Goal: Task Accomplishment & Management: Manage account settings

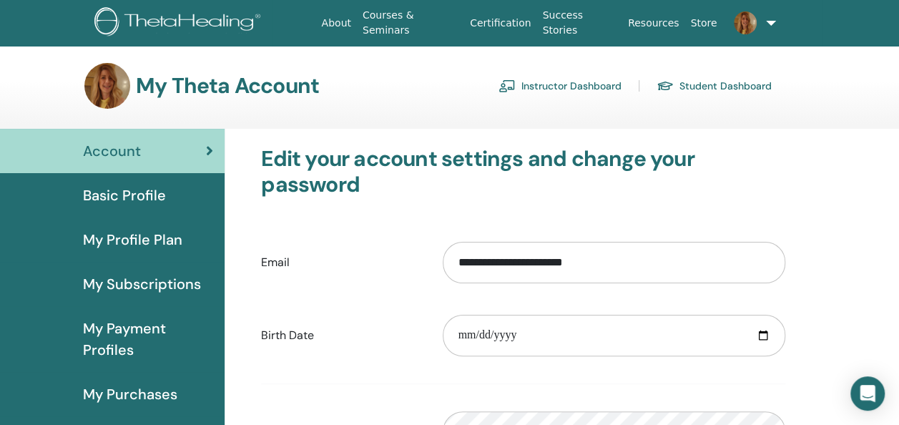
click at [199, 194] on div "Basic Profile" at bounding box center [112, 194] width 202 height 21
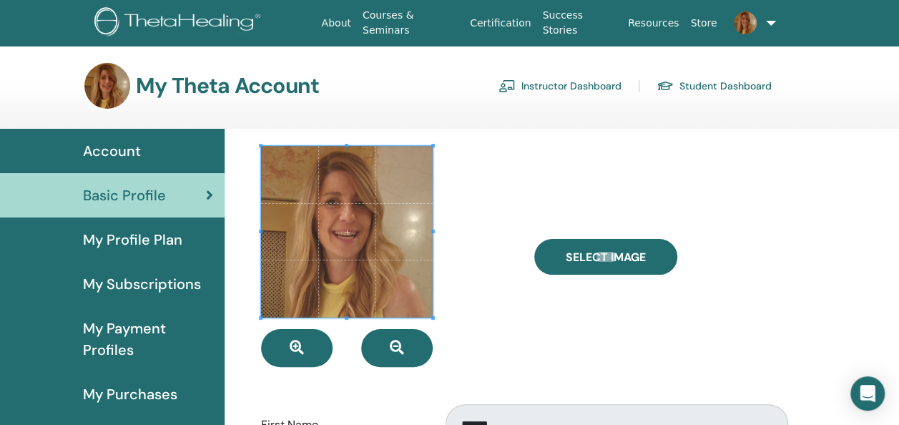
click at [162, 152] on div "Account" at bounding box center [112, 150] width 202 height 21
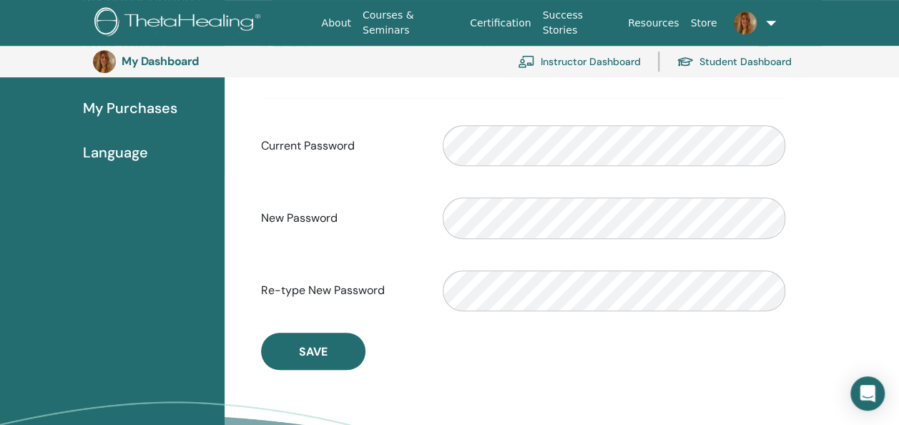
scroll to position [174, 0]
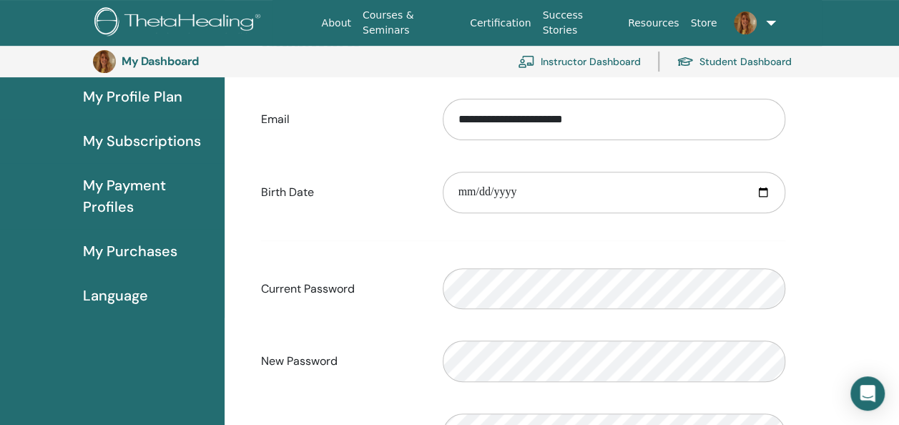
click at [771, 21] on link at bounding box center [750, 23] width 56 height 46
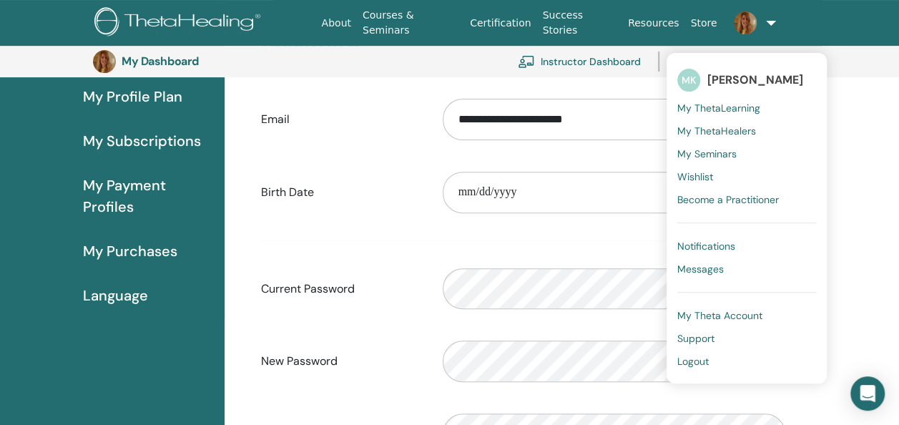
click at [619, 64] on link "Instructor Dashboard" at bounding box center [579, 61] width 123 height 31
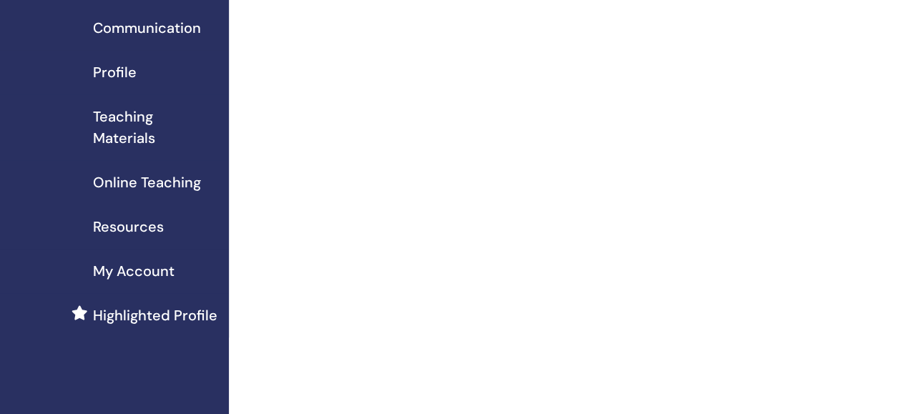
scroll to position [143, 0]
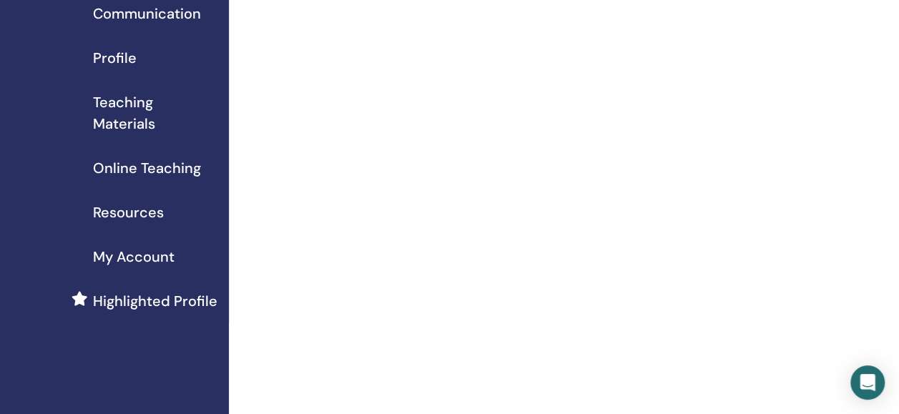
click at [181, 255] on div "My Account" at bounding box center [114, 256] width 206 height 21
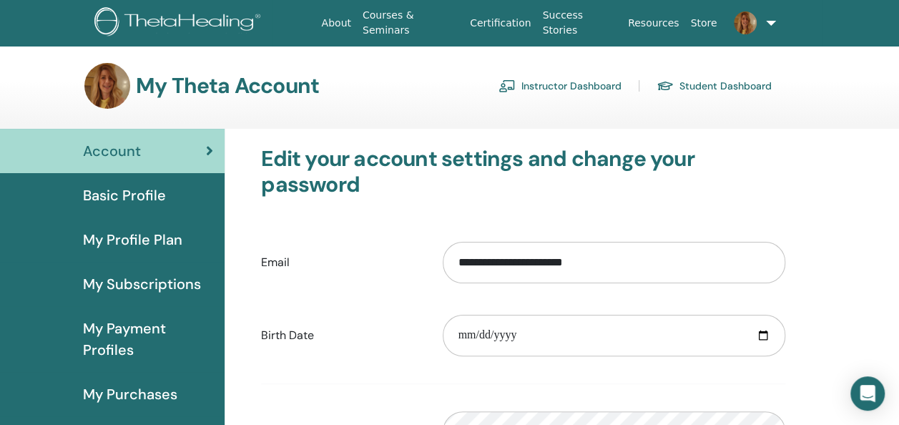
click at [166, 240] on span "My Profile Plan" at bounding box center [132, 239] width 99 height 21
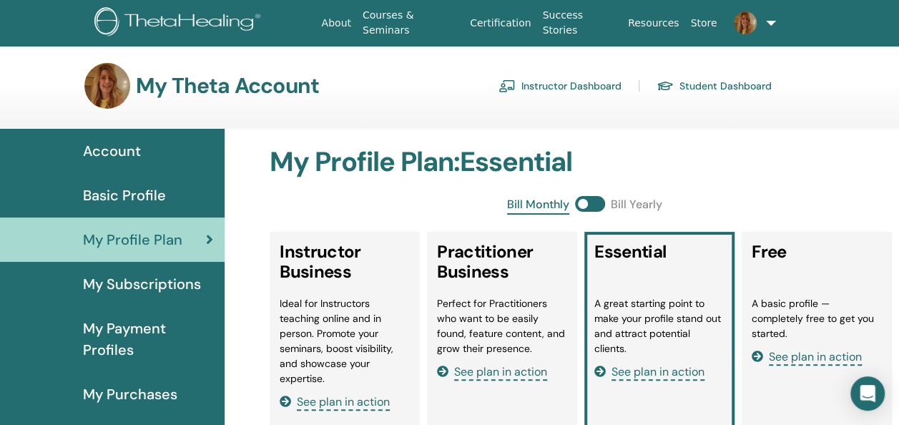
click at [174, 195] on div "Basic Profile" at bounding box center [112, 194] width 202 height 21
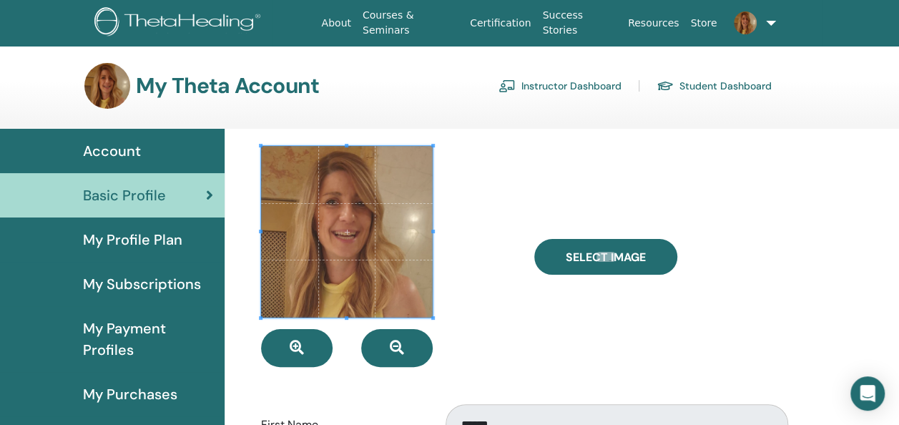
click at [157, 242] on span "My Profile Plan" at bounding box center [132, 239] width 99 height 21
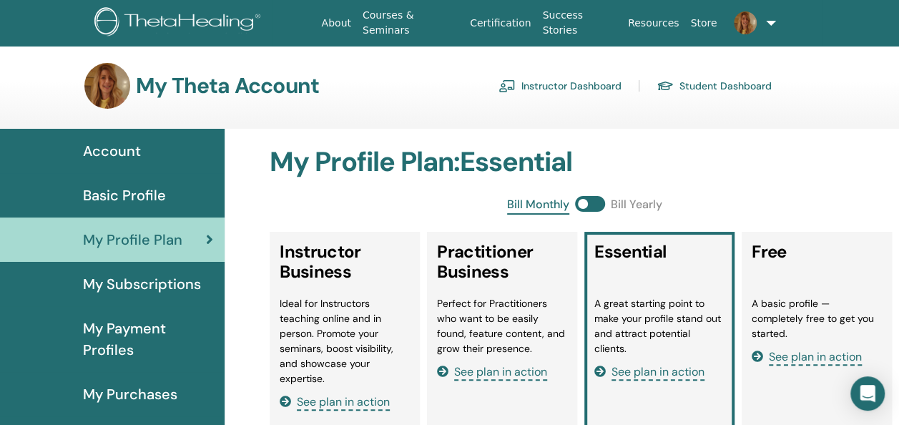
click at [135, 281] on span "My Subscriptions" at bounding box center [142, 283] width 118 height 21
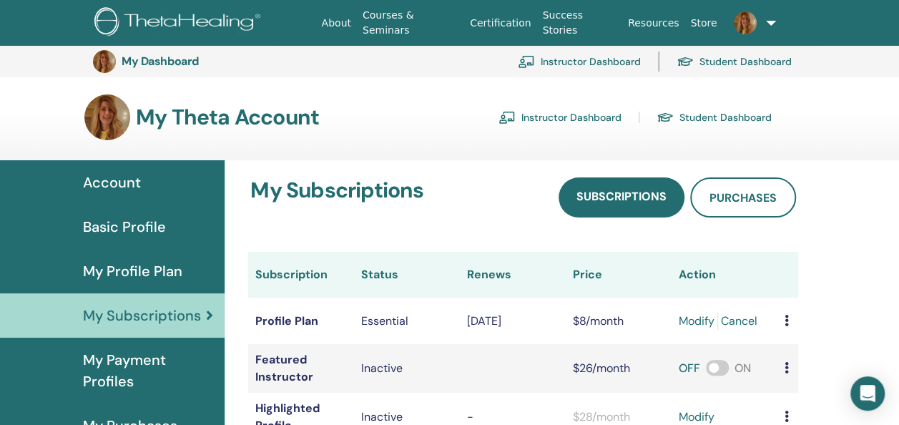
scroll to position [174, 0]
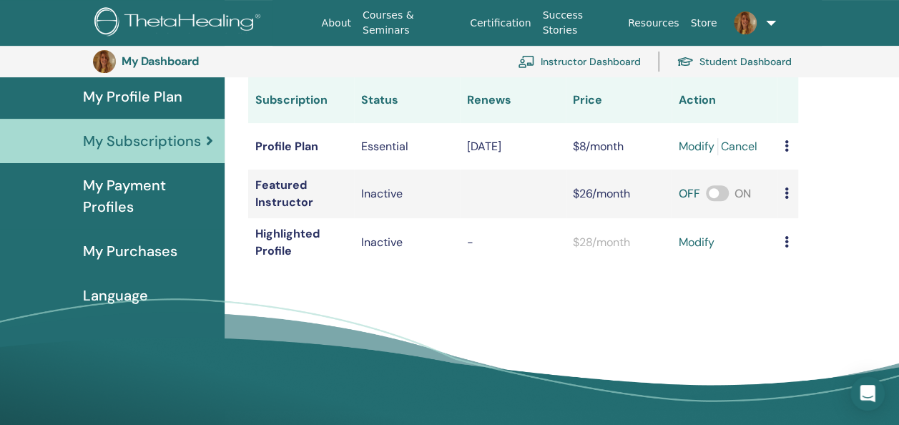
click at [144, 177] on span "My Payment Profiles" at bounding box center [148, 195] width 130 height 43
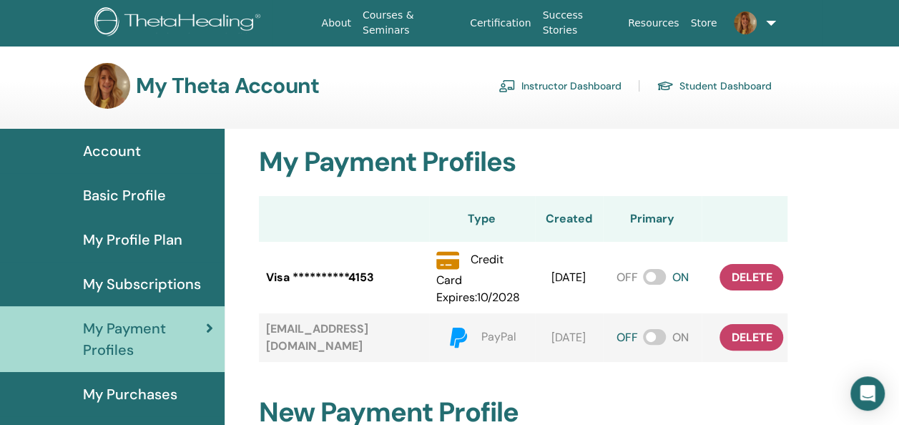
scroll to position [174, 0]
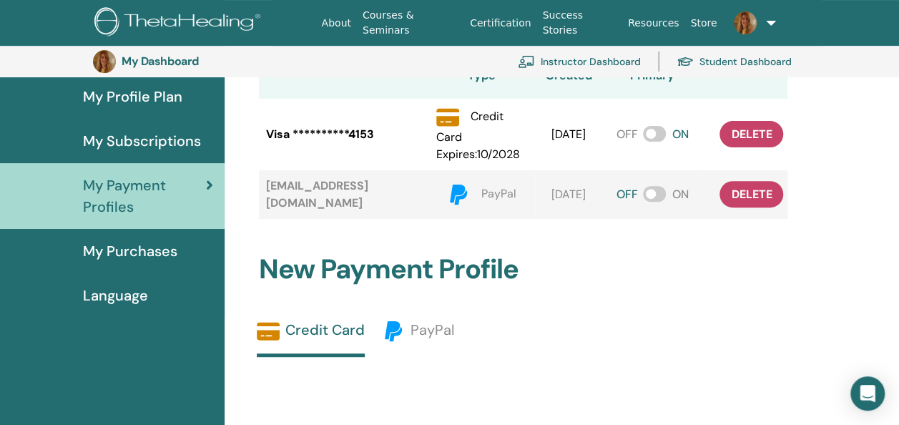
click at [151, 255] on span "My Purchases" at bounding box center [130, 250] width 94 height 21
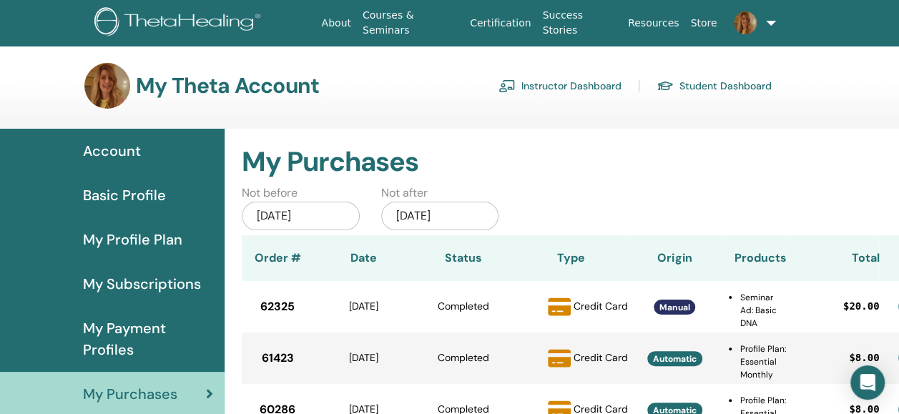
scroll to position [174, 0]
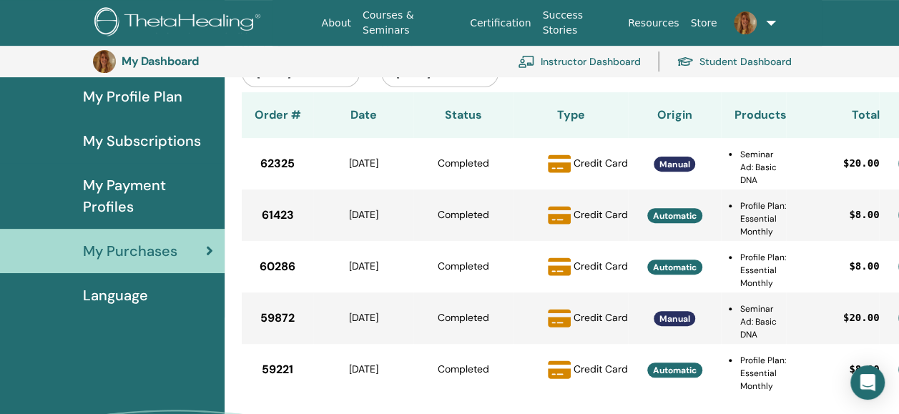
click at [144, 295] on span "Language" at bounding box center [115, 295] width 65 height 21
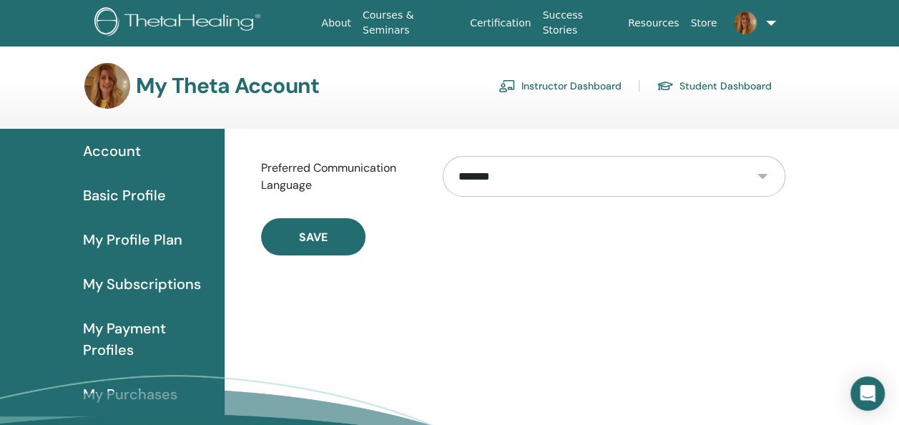
click at [155, 153] on div "Account" at bounding box center [112, 150] width 202 height 21
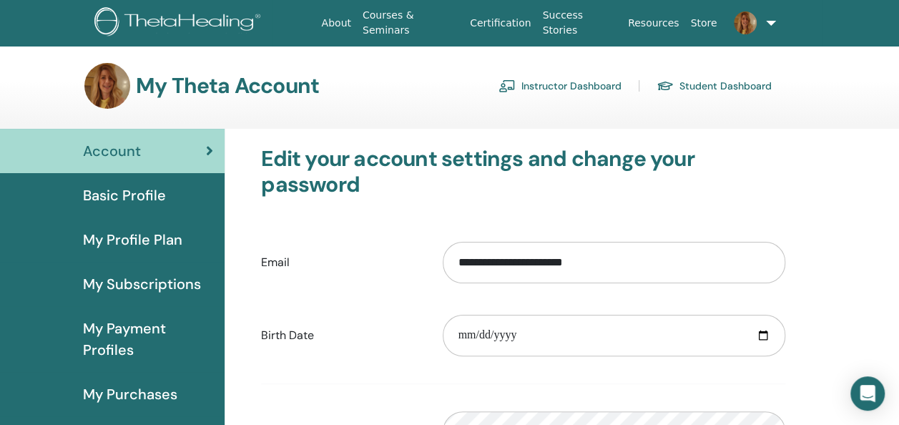
click at [772, 23] on link at bounding box center [750, 23] width 56 height 46
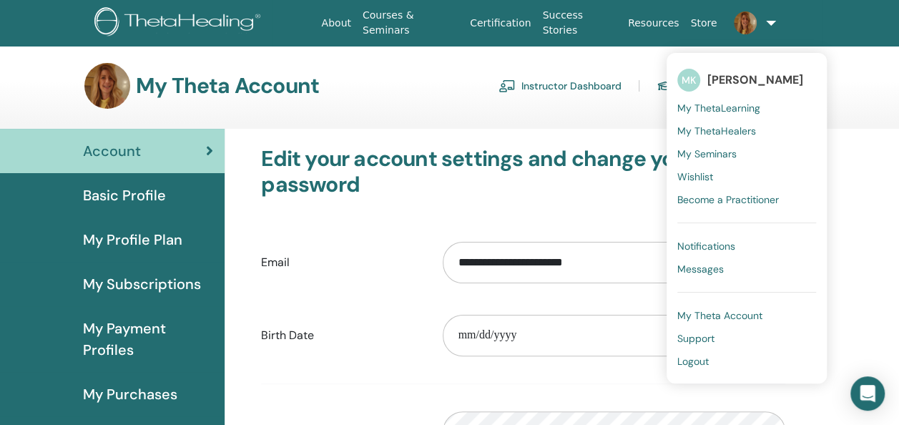
click at [172, 205] on div "Basic Profile" at bounding box center [112, 194] width 202 height 21
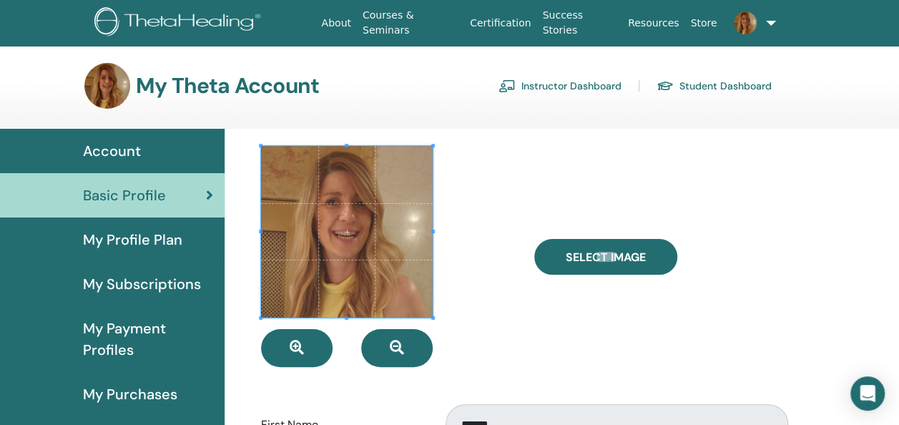
click at [586, 80] on link "Instructor Dashboard" at bounding box center [559, 85] width 123 height 23
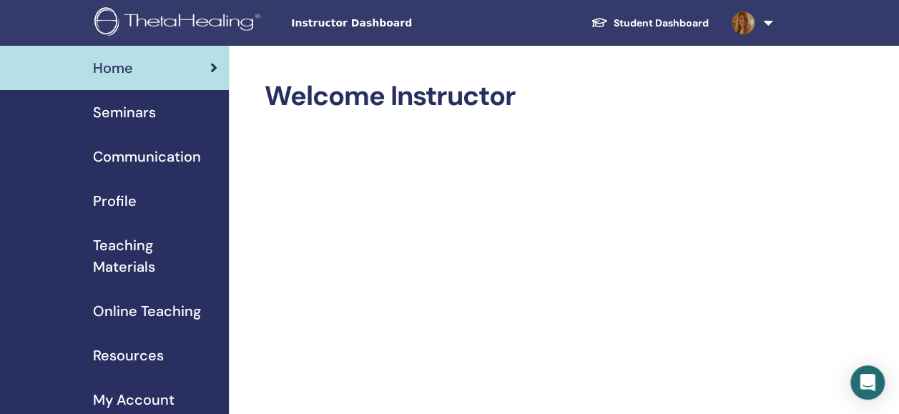
click at [196, 159] on span "Communication" at bounding box center [147, 156] width 108 height 21
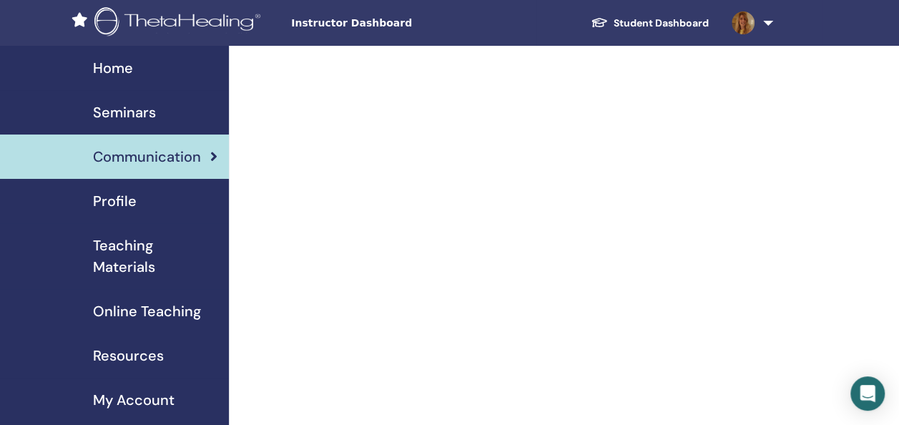
click at [109, 197] on span "Profile" at bounding box center [115, 200] width 44 height 21
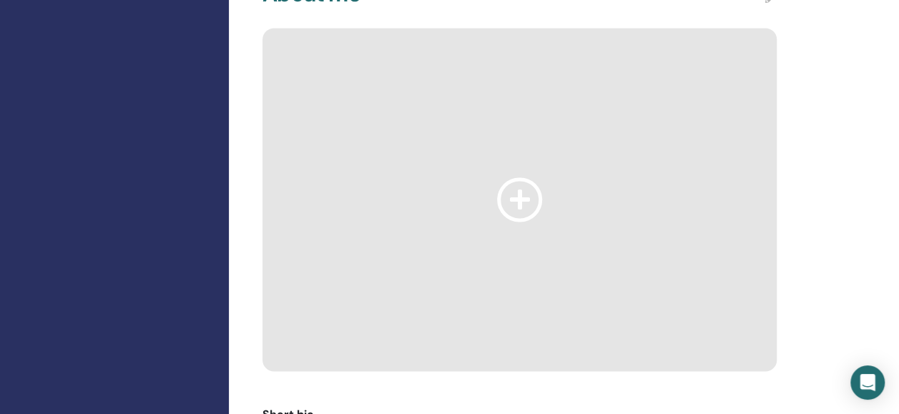
scroll to position [1287, 0]
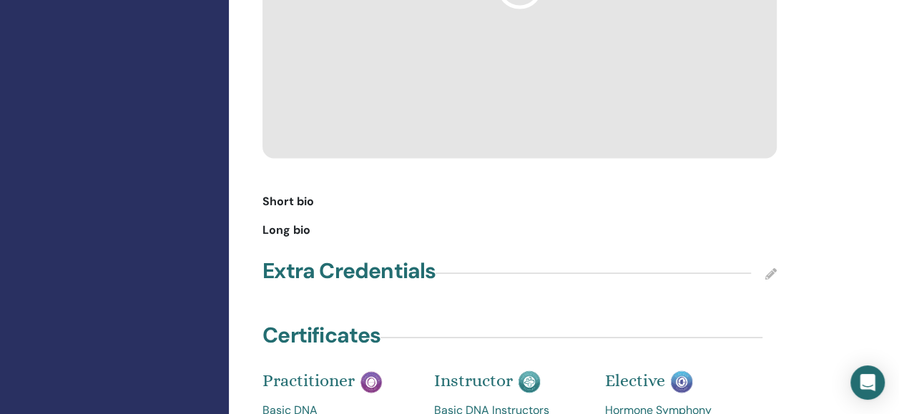
click at [772, 267] on icon at bounding box center [770, 272] width 11 height 11
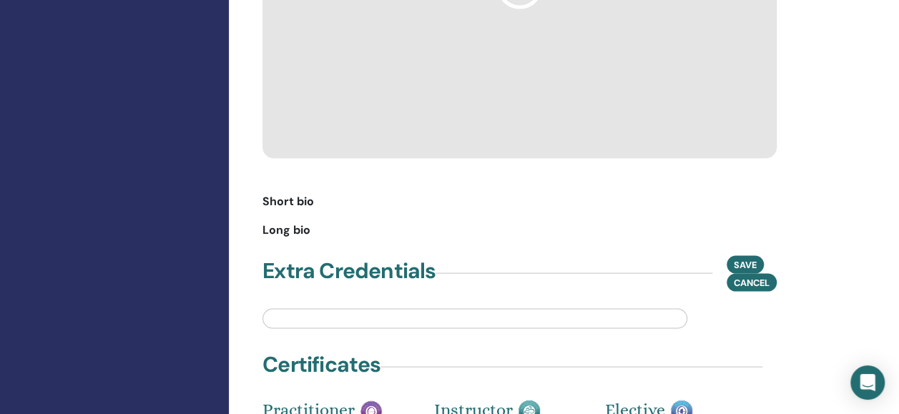
click at [614, 308] on input "text" at bounding box center [474, 318] width 425 height 20
type input "**********"
click at [754, 255] on div "Save Cancel" at bounding box center [751, 273] width 50 height 36
click at [739, 257] on span "Save" at bounding box center [745, 264] width 23 height 15
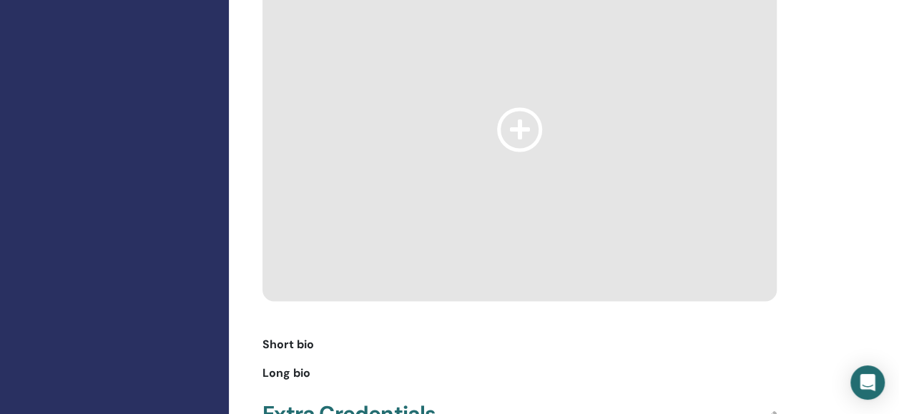
scroll to position [858, 0]
